Goal: Task Accomplishment & Management: Manage account settings

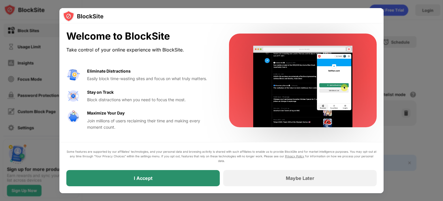
click at [174, 181] on div "I Accept" at bounding box center [143, 178] width 154 height 16
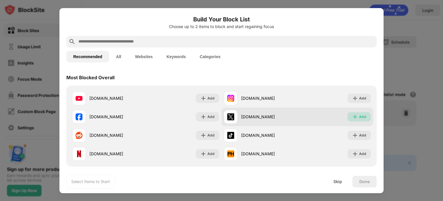
click at [353, 116] on img at bounding box center [355, 117] width 6 height 6
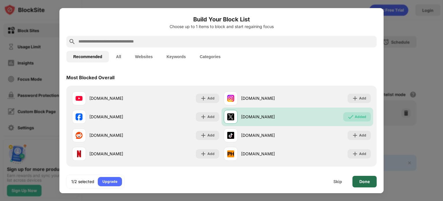
click at [368, 182] on div "Done" at bounding box center [365, 181] width 10 height 5
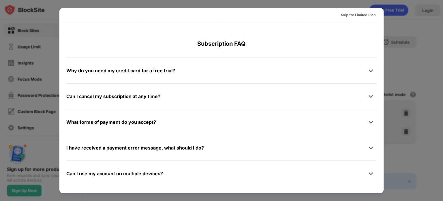
scroll to position [281, 0]
click at [356, 15] on div "Skip for Limited Plan" at bounding box center [358, 15] width 35 height 6
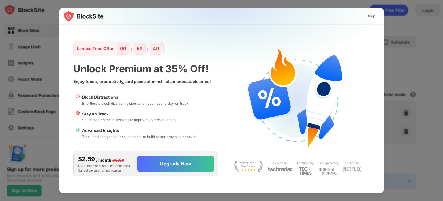
scroll to position [0, 0]
click at [373, 16] on div "Skip" at bounding box center [372, 16] width 8 height 6
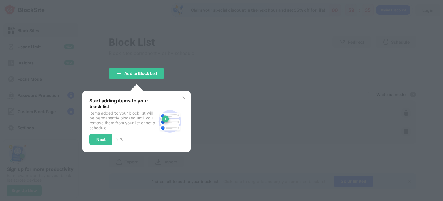
click at [184, 97] on img at bounding box center [184, 97] width 5 height 5
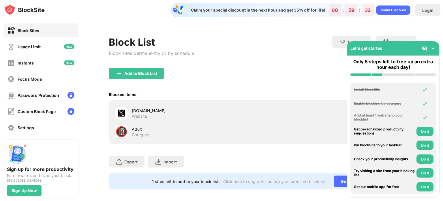
scroll to position [8, 0]
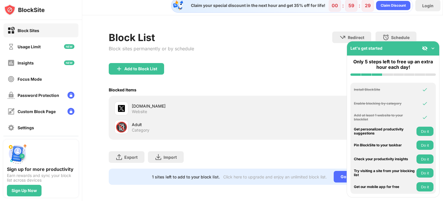
click at [432, 48] on img at bounding box center [433, 48] width 6 height 6
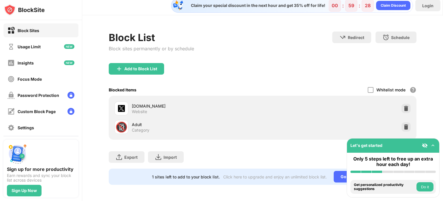
scroll to position [0, 4]
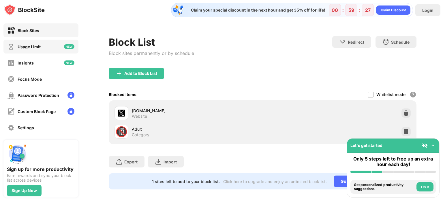
click at [35, 48] on div "Usage Limit" at bounding box center [29, 46] width 23 height 5
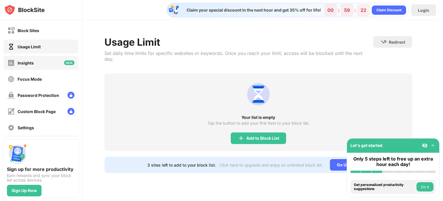
click at [42, 60] on div "Insights" at bounding box center [40, 63] width 75 height 14
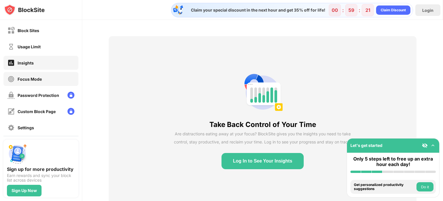
click at [41, 79] on div "Focus Mode" at bounding box center [30, 78] width 24 height 5
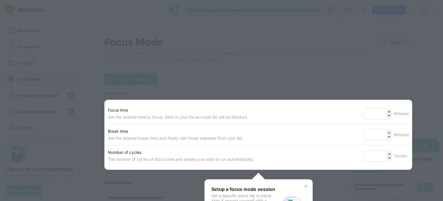
click at [43, 89] on div at bounding box center [221, 100] width 443 height 201
click at [44, 94] on div at bounding box center [221, 100] width 443 height 201
click at [304, 184] on img at bounding box center [306, 186] width 5 height 5
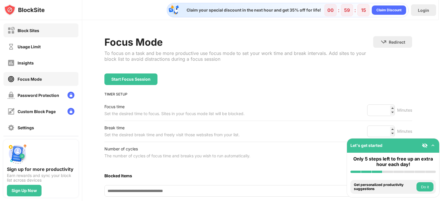
click at [42, 26] on div "Block Sites" at bounding box center [40, 30] width 75 height 14
